Goal: Transaction & Acquisition: Book appointment/travel/reservation

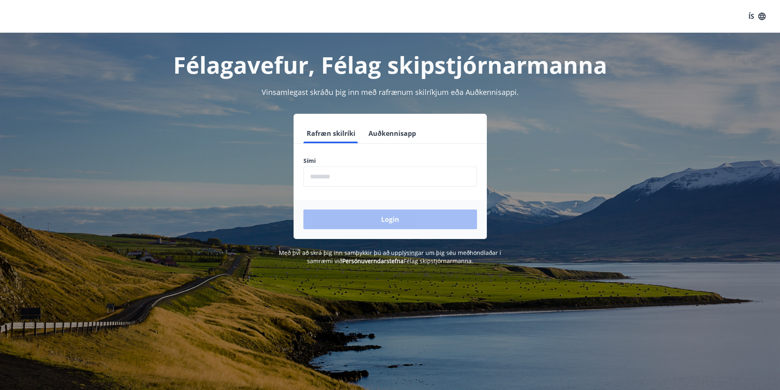
click at [312, 175] on input "phone" at bounding box center [390, 177] width 174 height 20
click at [343, 177] on input "phone" at bounding box center [390, 177] width 174 height 20
click at [343, 174] on input "phone" at bounding box center [390, 177] width 174 height 20
type input "********"
click at [320, 172] on input "phone" at bounding box center [390, 177] width 174 height 20
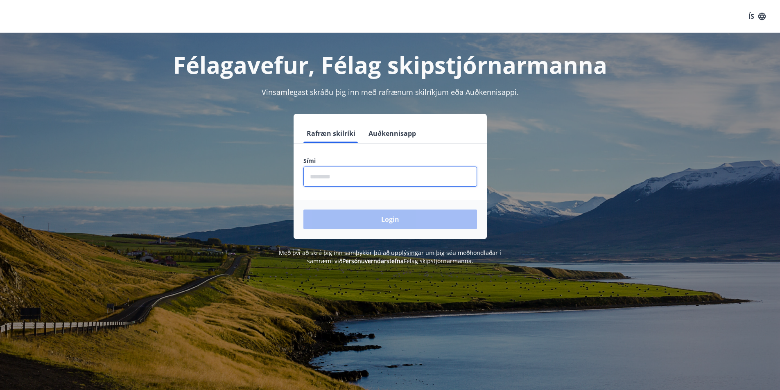
type input "********"
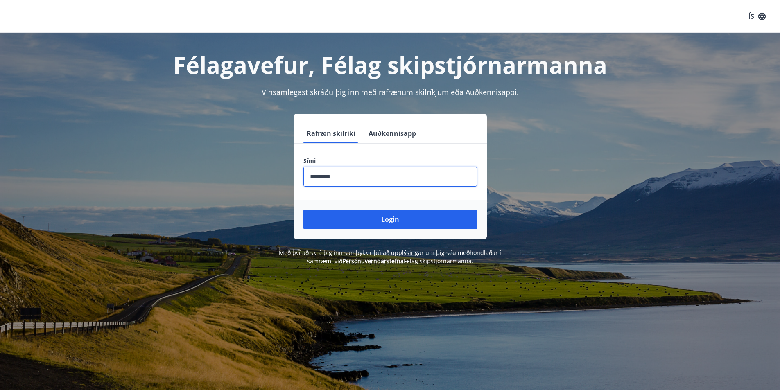
click at [303, 210] on button "Login" at bounding box center [390, 220] width 174 height 20
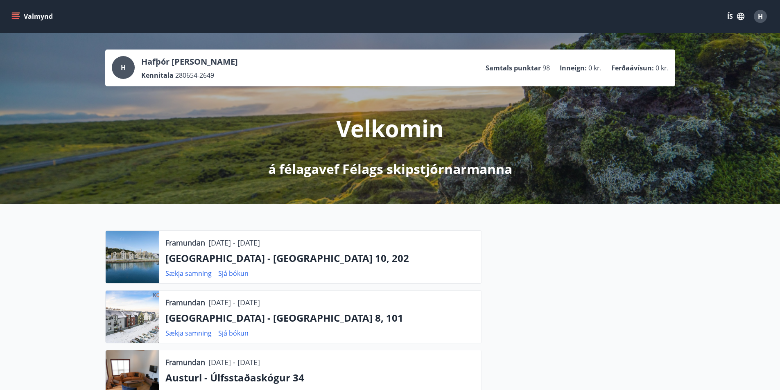
click at [17, 16] on icon "menu" at bounding box center [16, 16] width 9 height 1
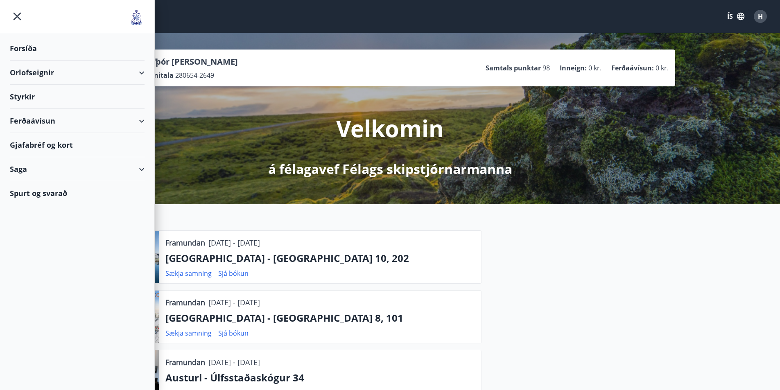
click at [39, 71] on div "Orlofseignir" at bounding box center [77, 73] width 135 height 24
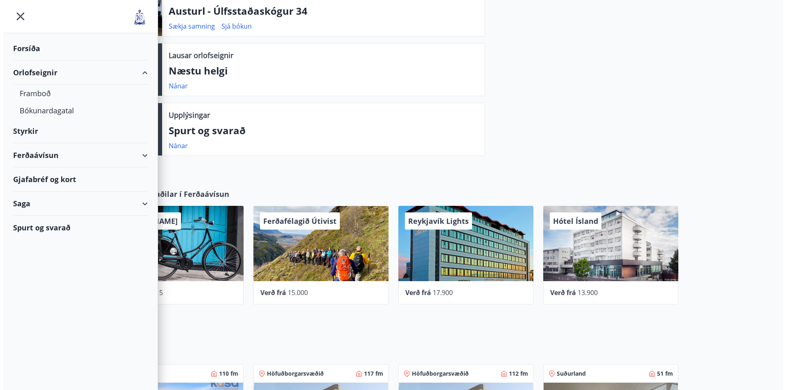
scroll to position [369, 0]
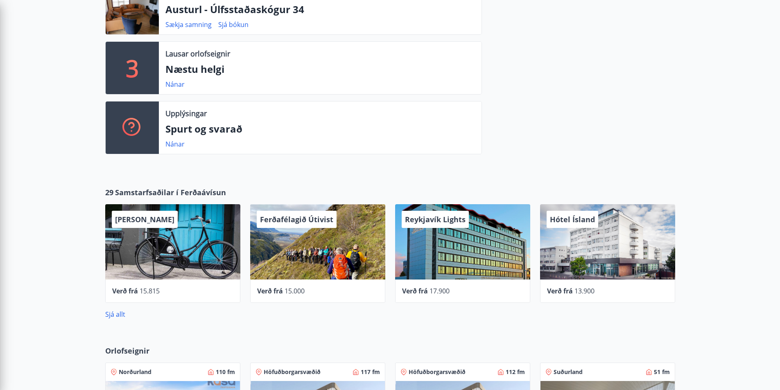
click at [573, 77] on div at bounding box center [578, 11] width 193 height 299
click at [568, 291] on span "Verð frá" at bounding box center [560, 291] width 26 height 9
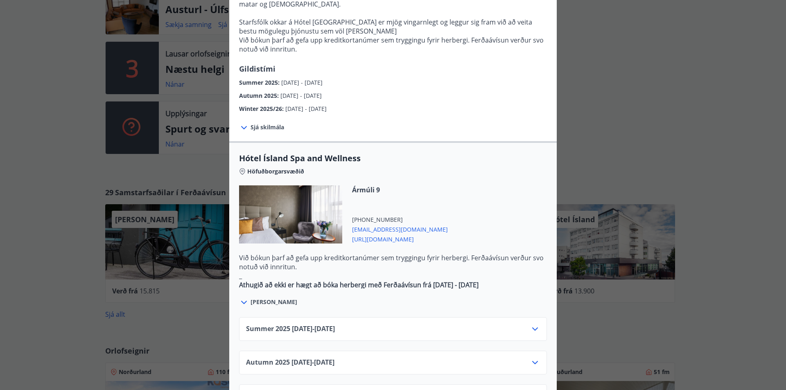
scroll to position [246, 0]
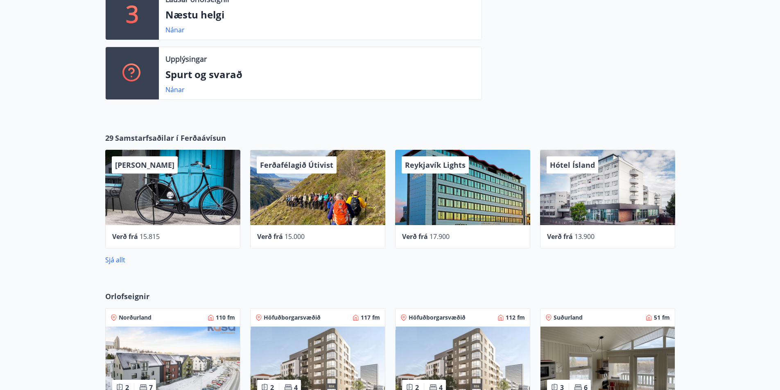
scroll to position [410, 0]
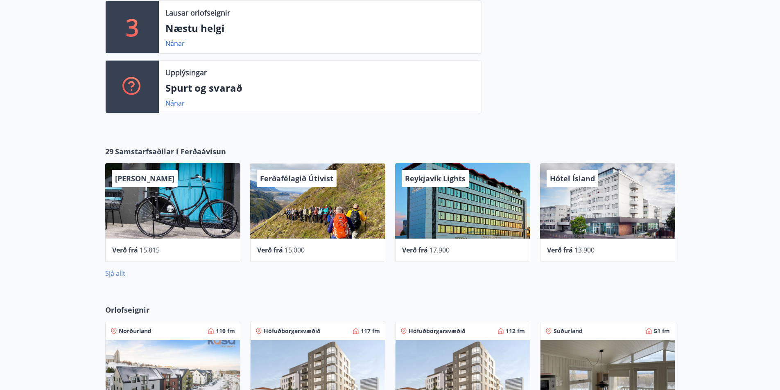
click at [120, 276] on link "Sjá allt" at bounding box center [115, 273] width 20 height 9
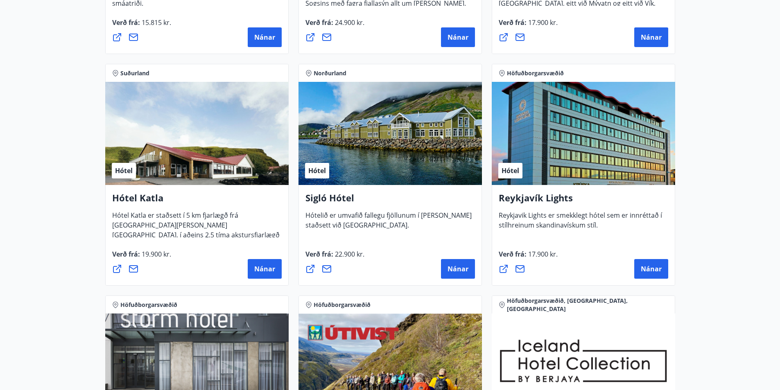
scroll to position [532, 0]
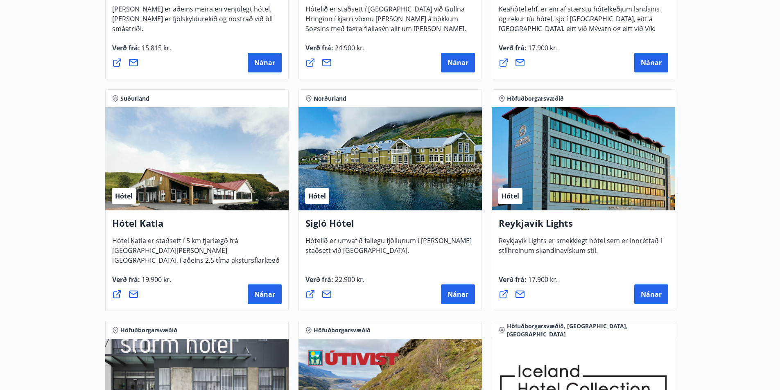
click at [574, 219] on div "Reykjavík Lights Reykjavik Lights er smekklegt hótel sem er innréttað í stílhre…" at bounding box center [583, 261] width 183 height 101
click at [652, 295] on span "Nánar" at bounding box center [651, 294] width 21 height 9
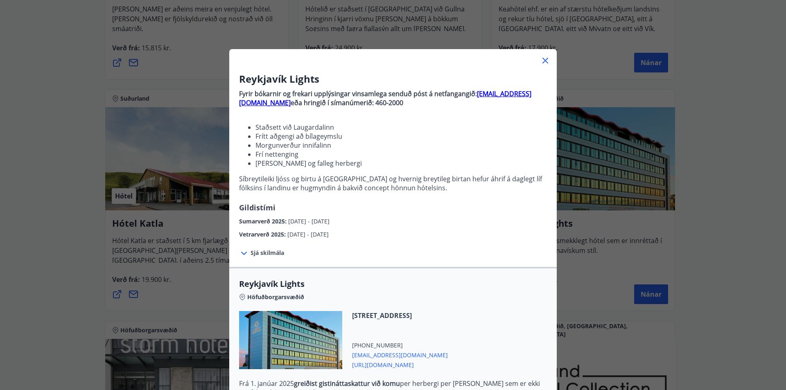
click at [542, 61] on icon at bounding box center [546, 61] width 10 height 10
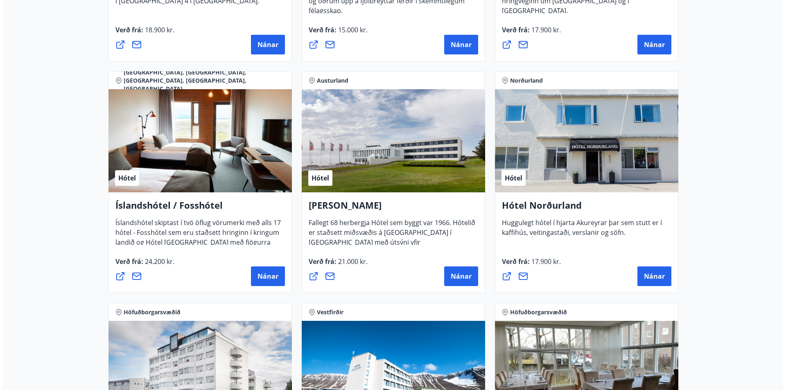
scroll to position [1065, 0]
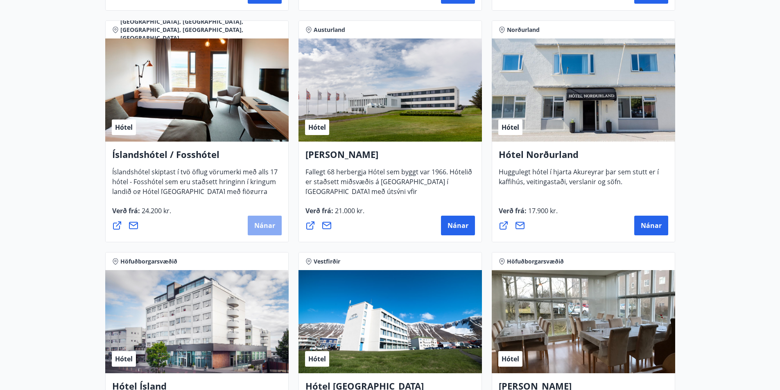
click at [265, 226] on span "Nánar" at bounding box center [264, 225] width 21 height 9
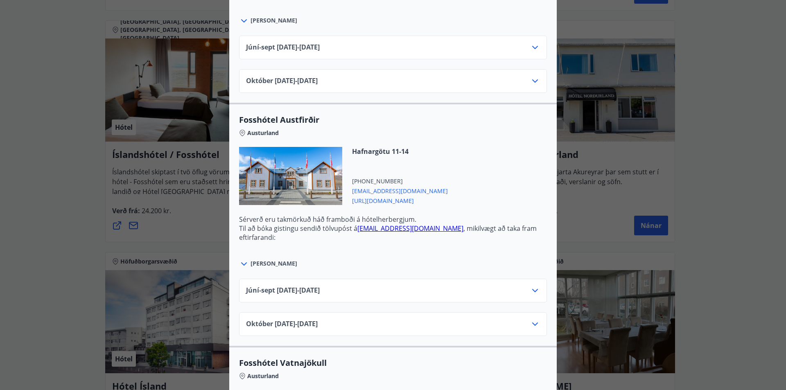
scroll to position [1802, 0]
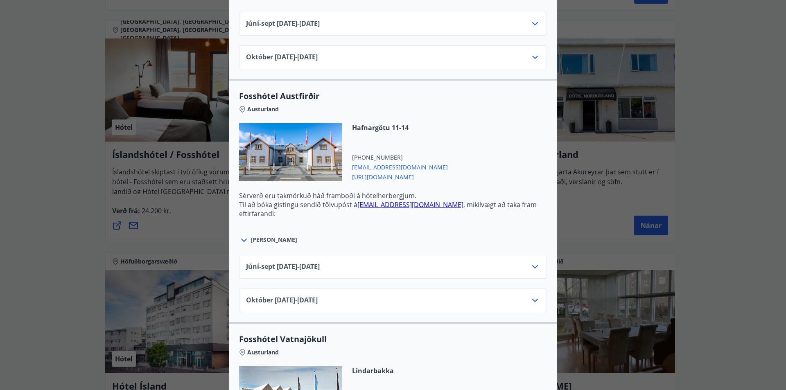
click at [240, 239] on icon at bounding box center [244, 240] width 10 height 10
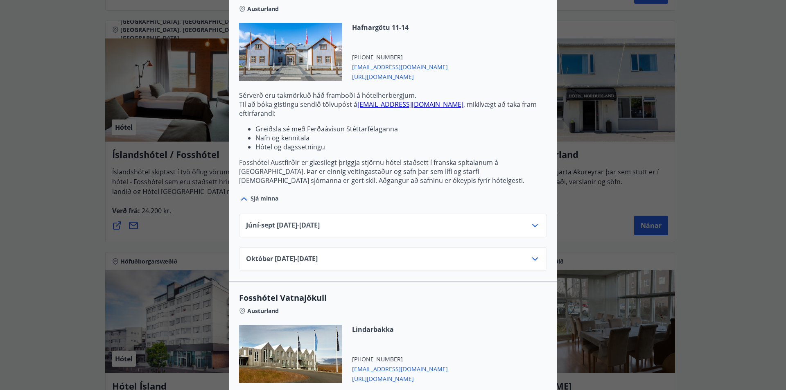
scroll to position [1925, 0]
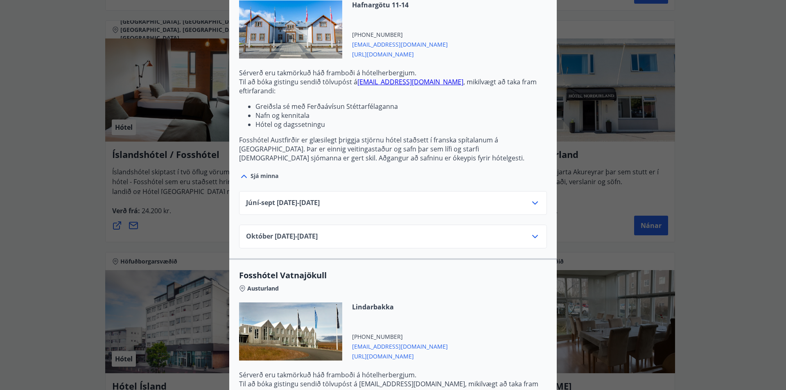
click at [534, 201] on icon at bounding box center [535, 202] width 6 height 3
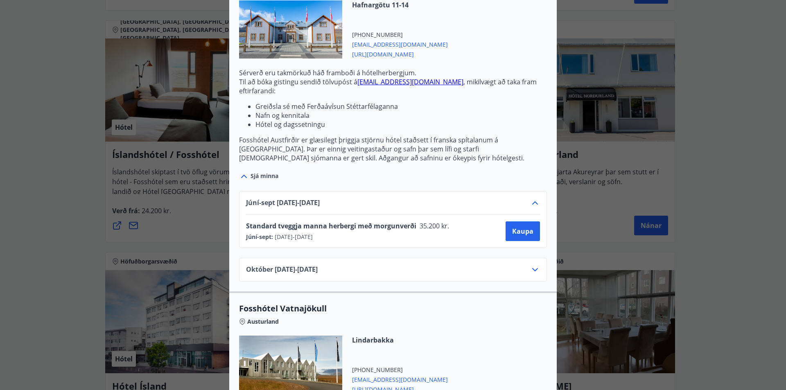
click at [515, 40] on div "Hafnargötu 11-14 +354 4704070 austfirdir@fosshotel.is https://www.islandshotel.…" at bounding box center [393, 34] width 308 height 68
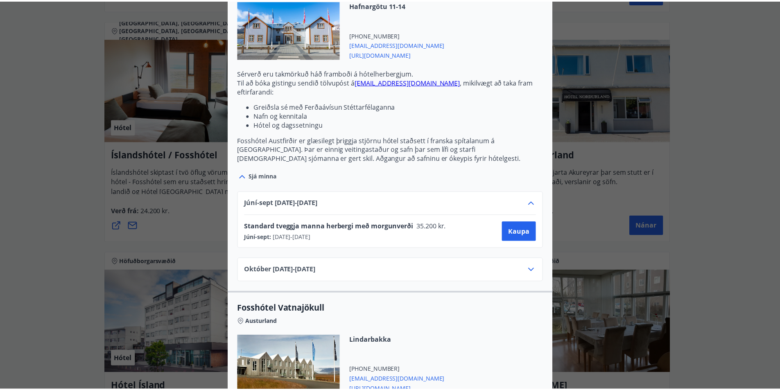
scroll to position [0, 0]
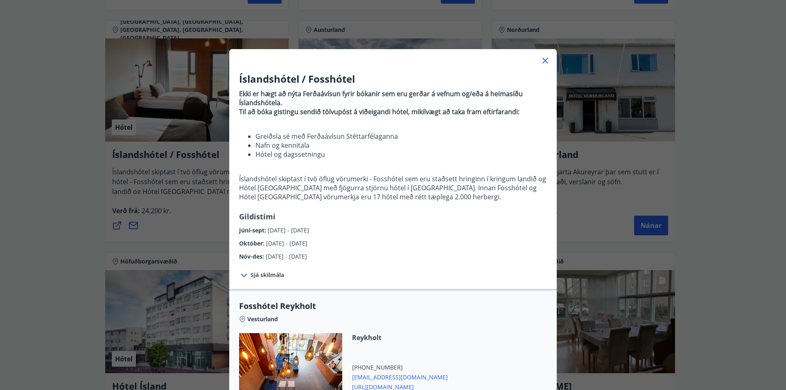
click at [705, 147] on div "Íslandshótel / Fosshótel Ekki er hægt að nýta Ferðaávísun fyrir bókanir sem eru…" at bounding box center [393, 195] width 786 height 390
click at [746, 133] on div "Íslandshótel / Fosshótel Ekki er hægt að nýta Ferðaávísun fyrir bókanir sem eru…" at bounding box center [393, 195] width 786 height 390
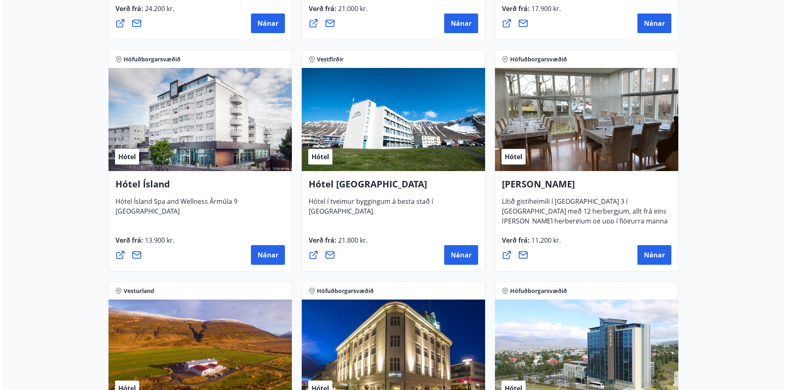
scroll to position [1270, 0]
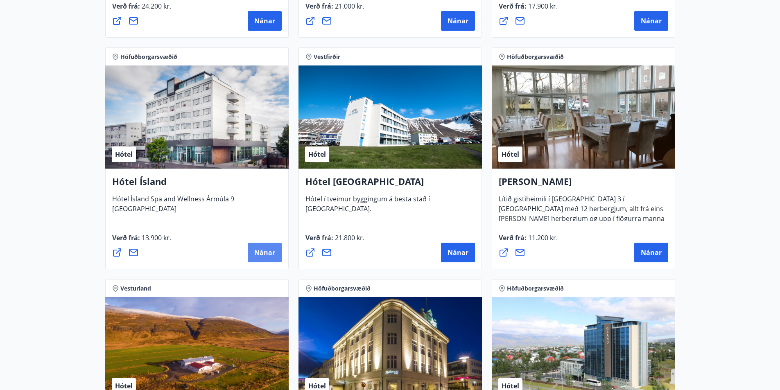
click at [265, 252] on span "Nánar" at bounding box center [264, 252] width 21 height 9
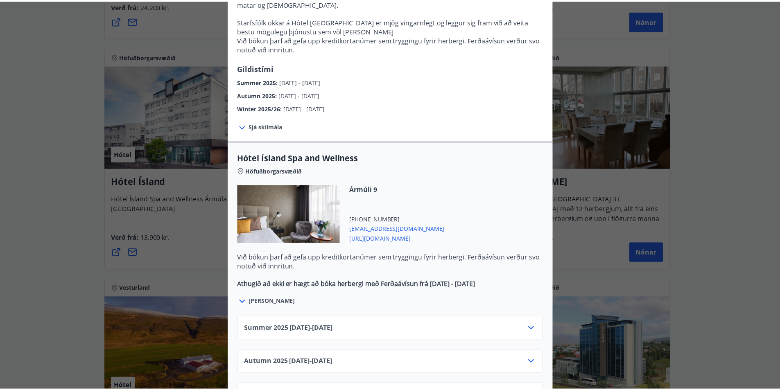
scroll to position [164, 0]
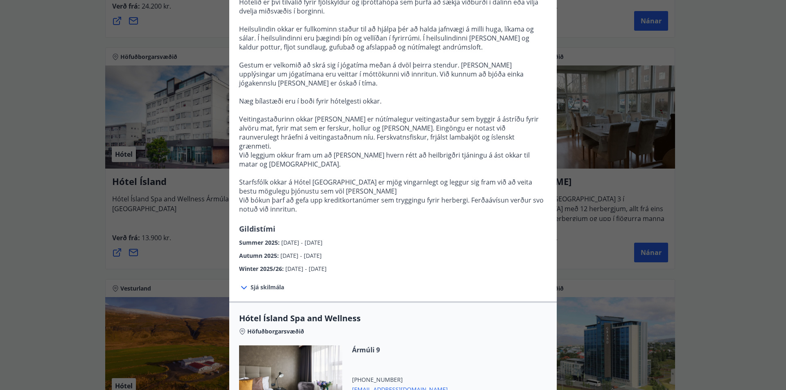
click at [713, 105] on div "Hótel Ísland Sendu skilaboð til að panta herbergi reception@hotelisland.is Athu…" at bounding box center [393, 31] width 786 height 390
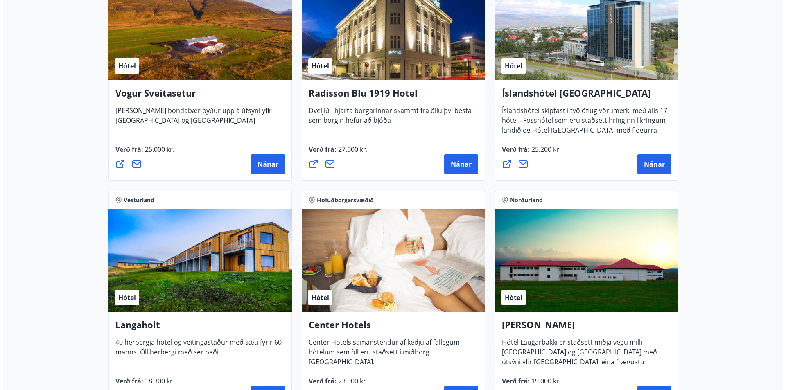
scroll to position [1638, 0]
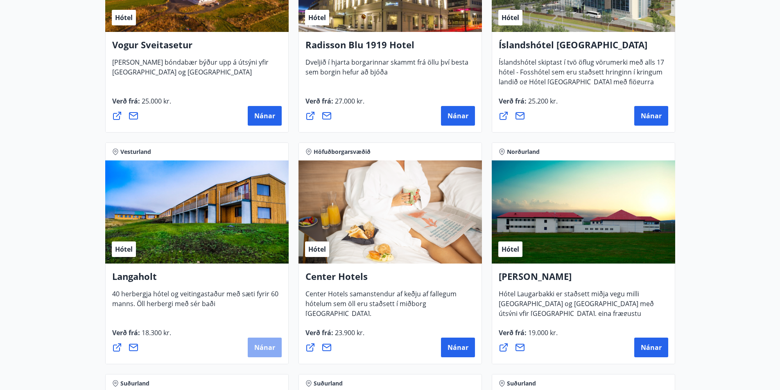
click at [262, 345] on span "Nánar" at bounding box center [264, 347] width 21 height 9
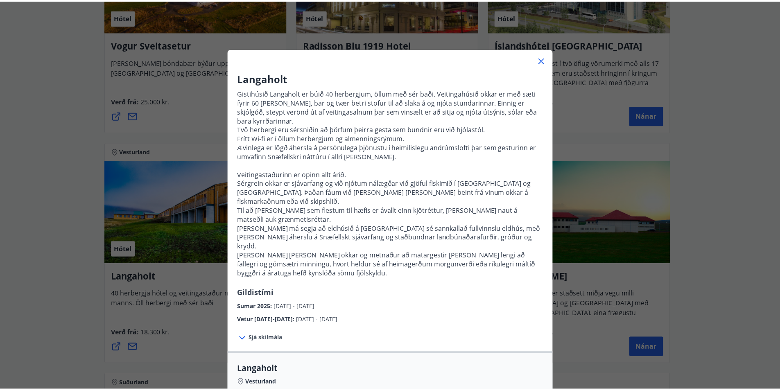
scroll to position [0, 0]
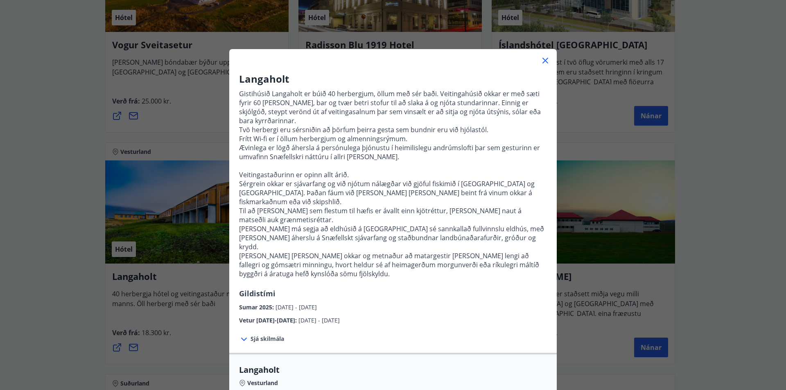
click at [544, 60] on icon at bounding box center [546, 61] width 10 height 10
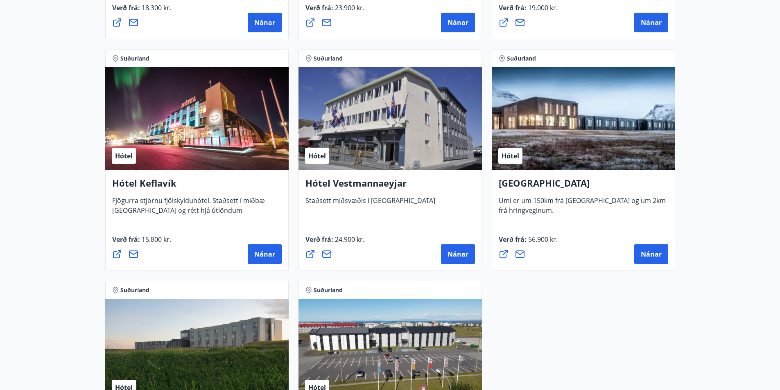
scroll to position [1966, 0]
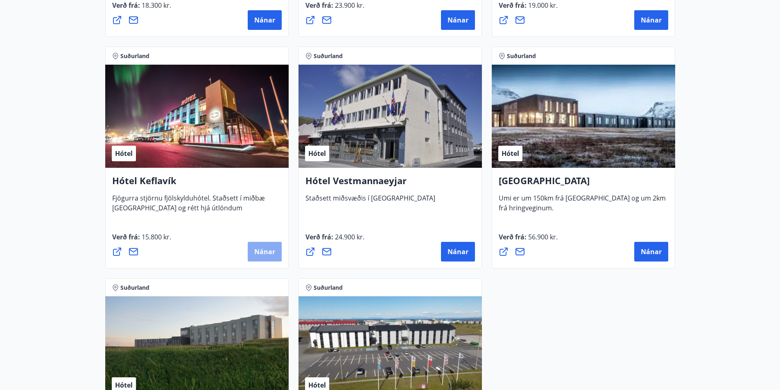
click at [265, 252] on span "Nánar" at bounding box center [264, 251] width 21 height 9
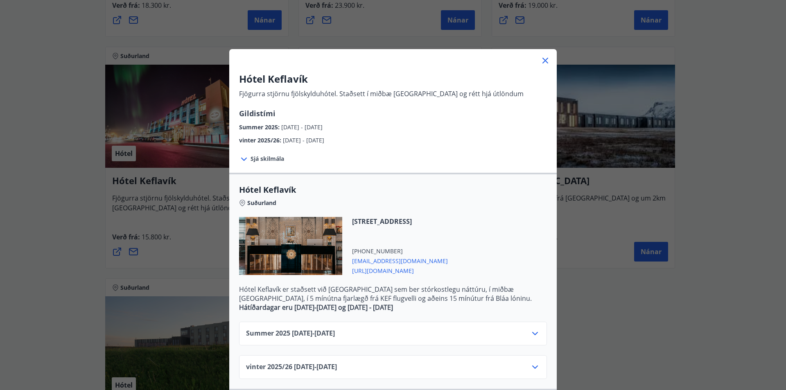
click at [544, 61] on icon at bounding box center [546, 61] width 10 height 10
